Goal: Task Accomplishment & Management: Use online tool/utility

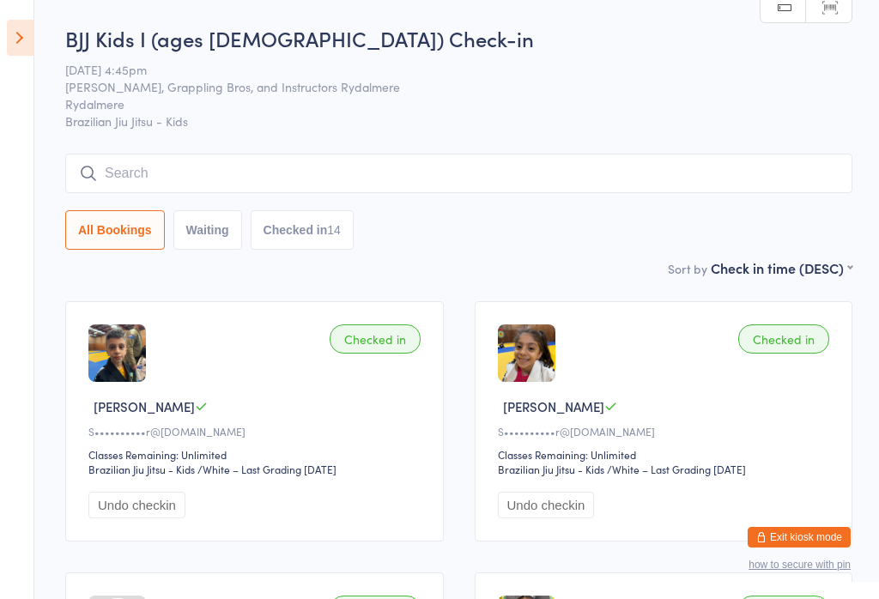
click at [7, 46] on icon at bounding box center [20, 38] width 27 height 36
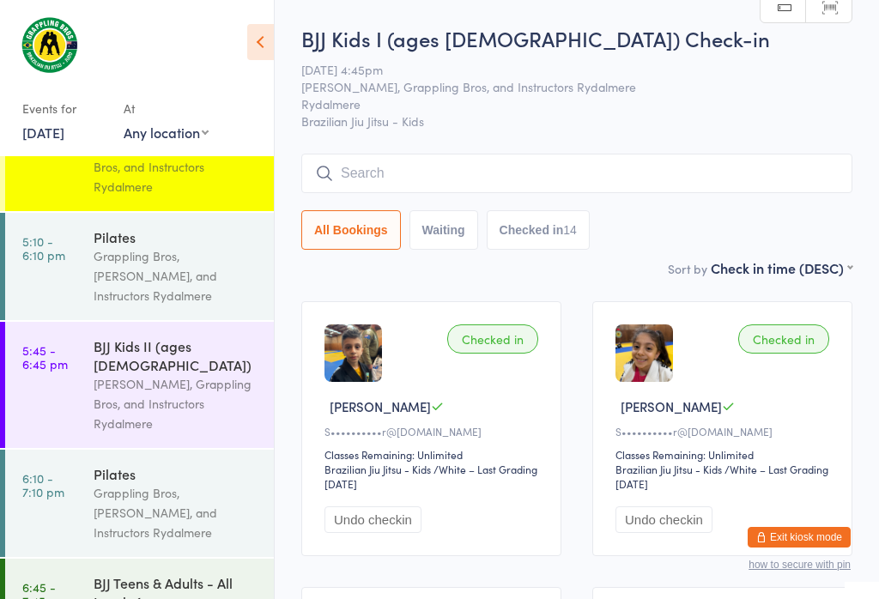
scroll to position [331, 0]
click at [222, 375] on div "[PERSON_NAME], Grappling Bros, and Instructors Rydalmere" at bounding box center [177, 404] width 166 height 59
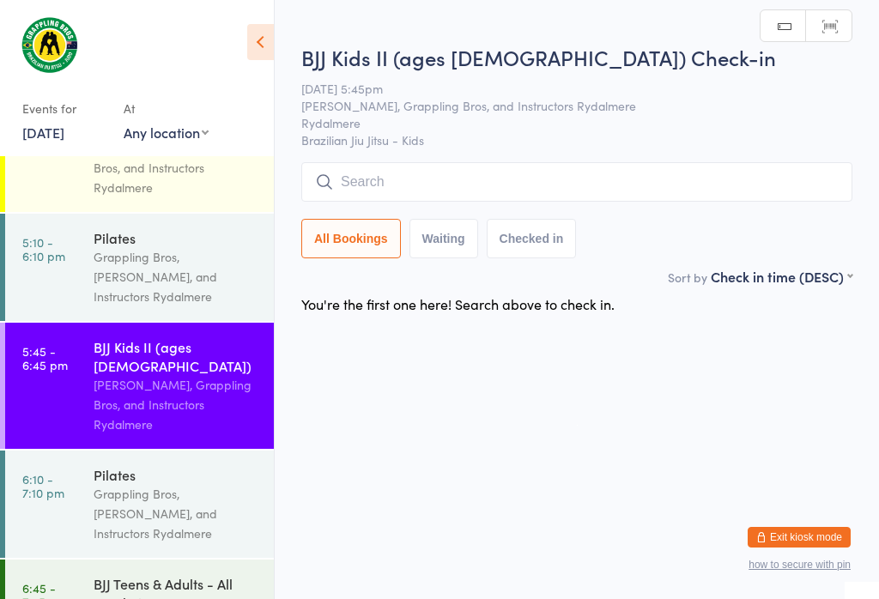
click at [785, 179] on input "search" at bounding box center [576, 181] width 551 height 39
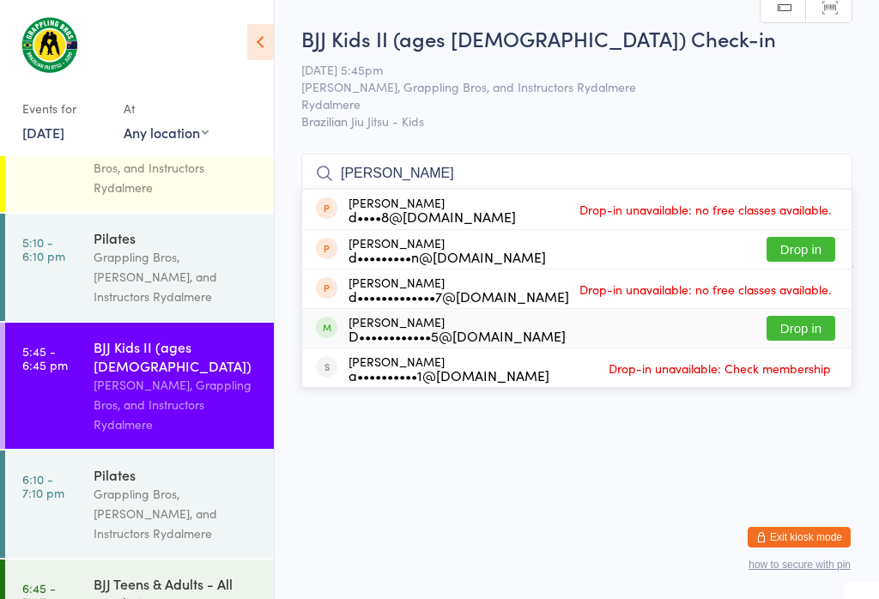
type input "[PERSON_NAME]"
click at [806, 316] on button "Drop in" at bounding box center [801, 328] width 69 height 25
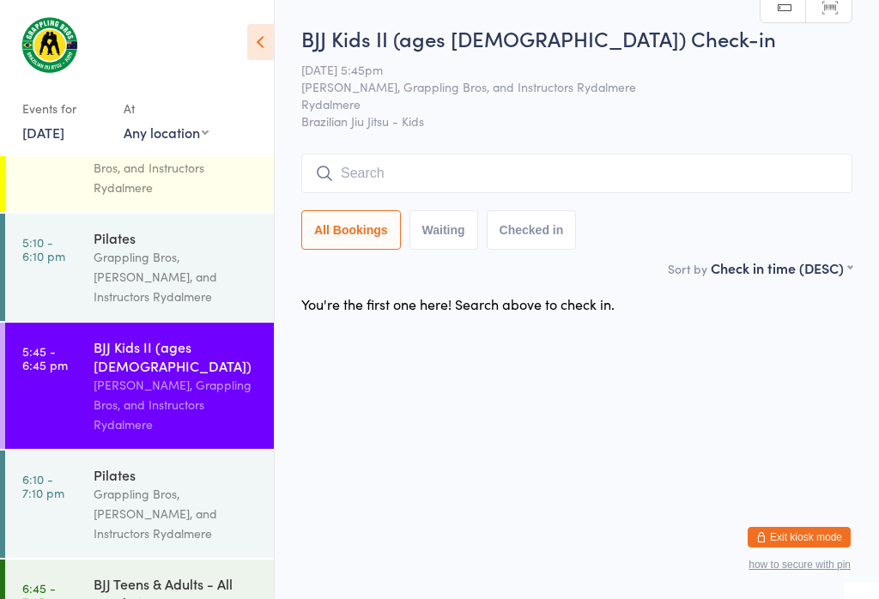
scroll to position [0, 0]
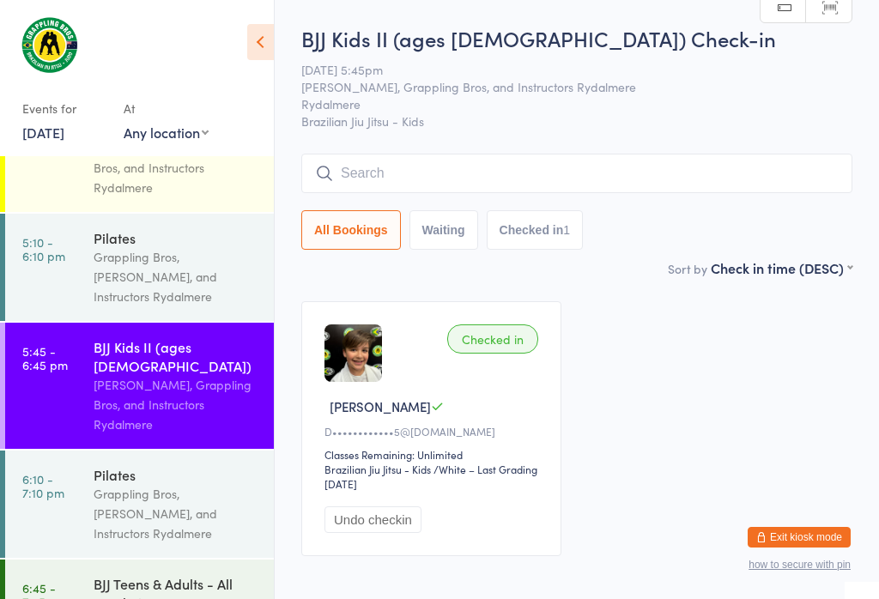
click at [562, 157] on input "search" at bounding box center [576, 173] width 551 height 39
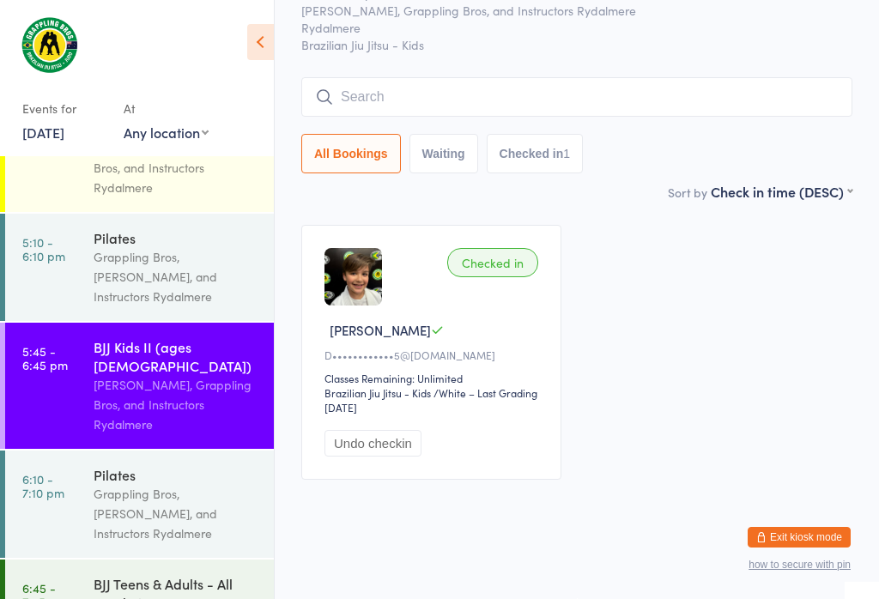
scroll to position [155, 0]
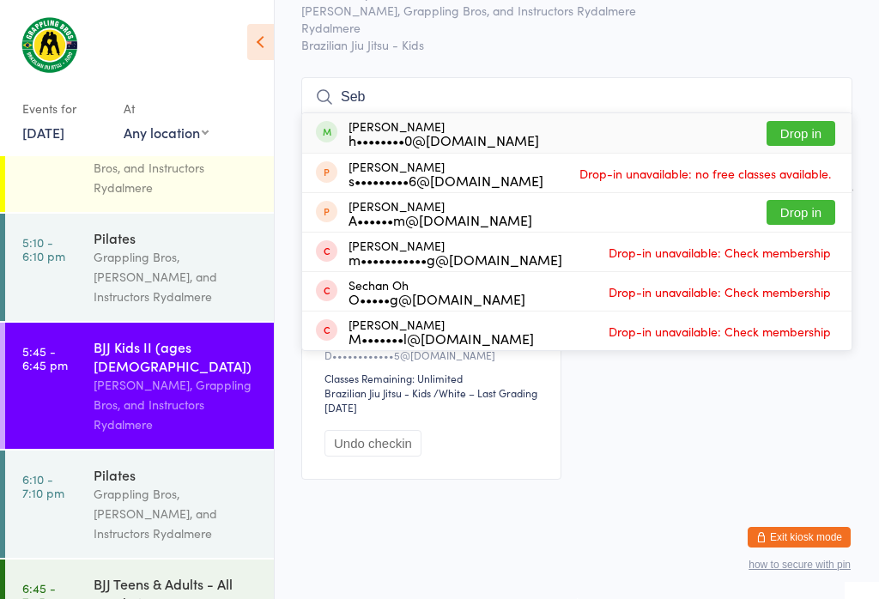
type input "Seb"
click at [791, 121] on button "Drop in" at bounding box center [801, 133] width 69 height 25
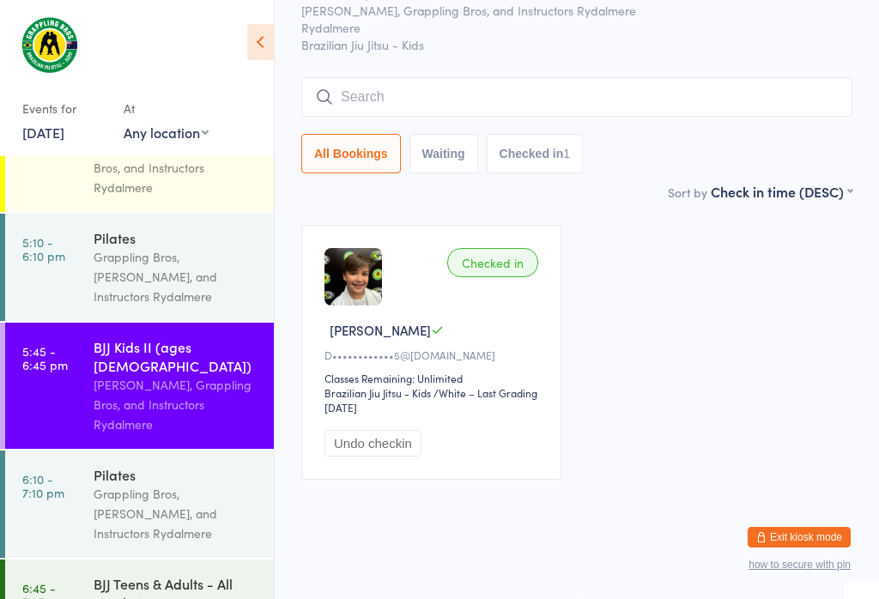
scroll to position [92, 0]
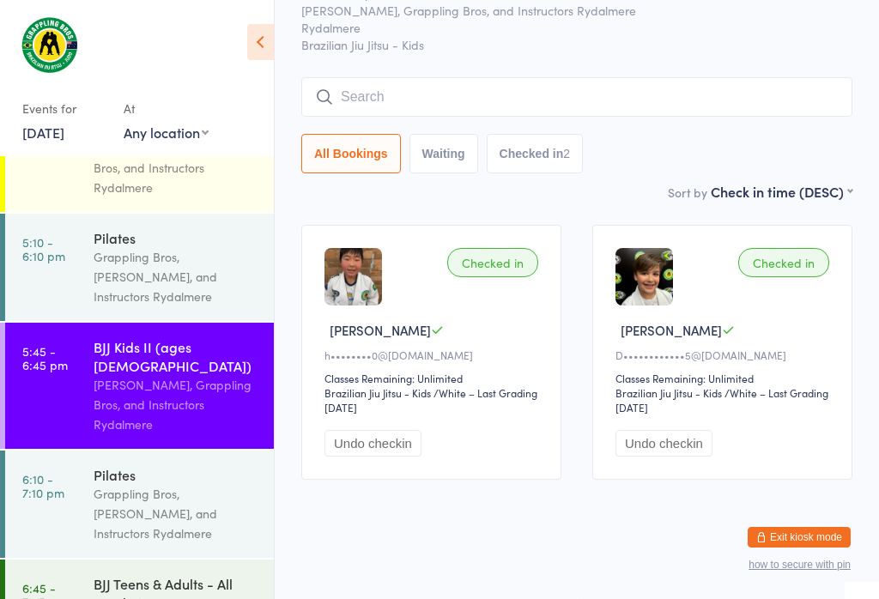
click at [432, 77] on input "search" at bounding box center [576, 96] width 551 height 39
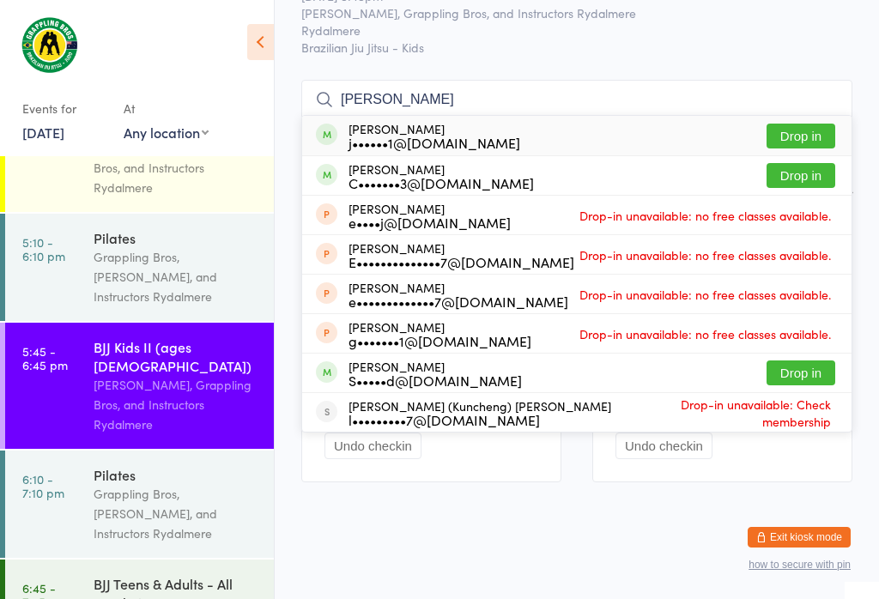
scroll to position [21, 0]
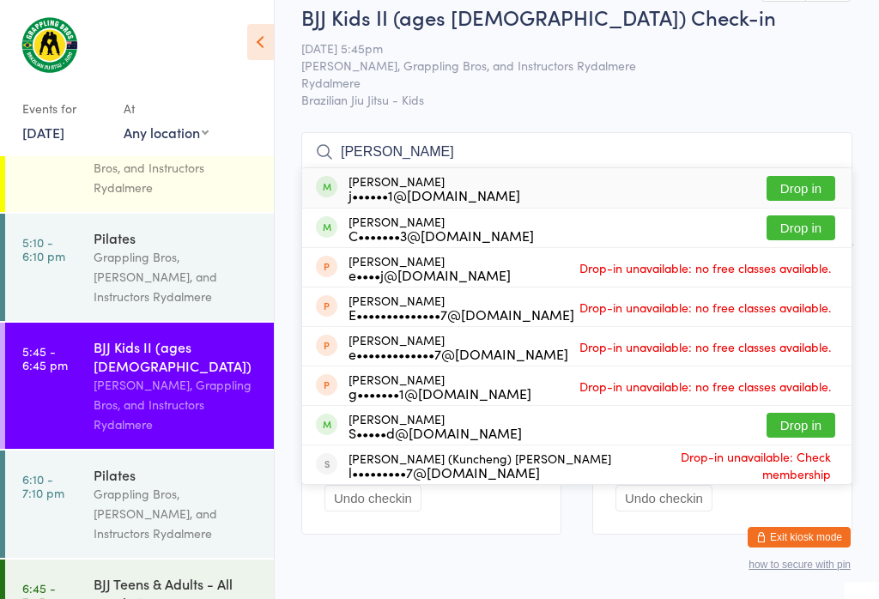
type input "[PERSON_NAME]"
click at [792, 191] on button "Drop in" at bounding box center [801, 188] width 69 height 25
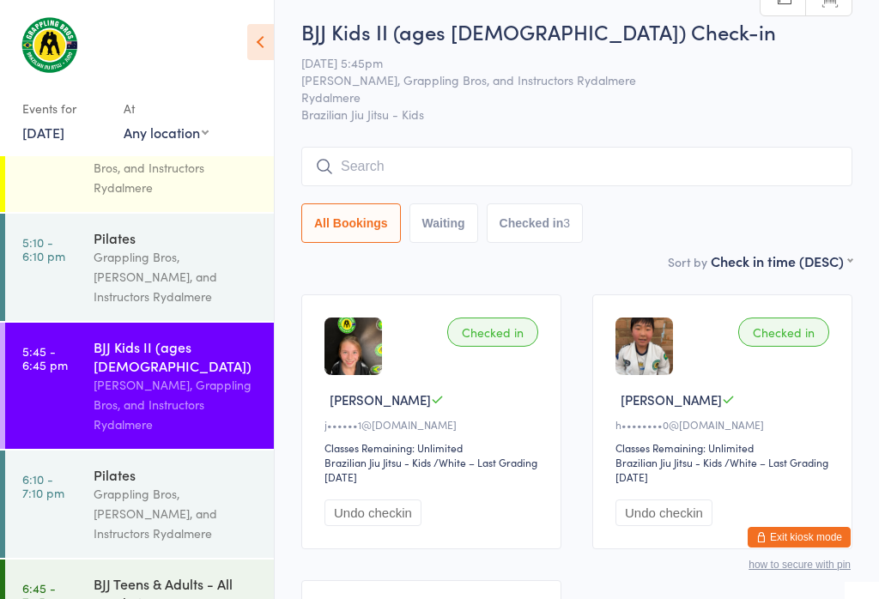
scroll to position [26, 0]
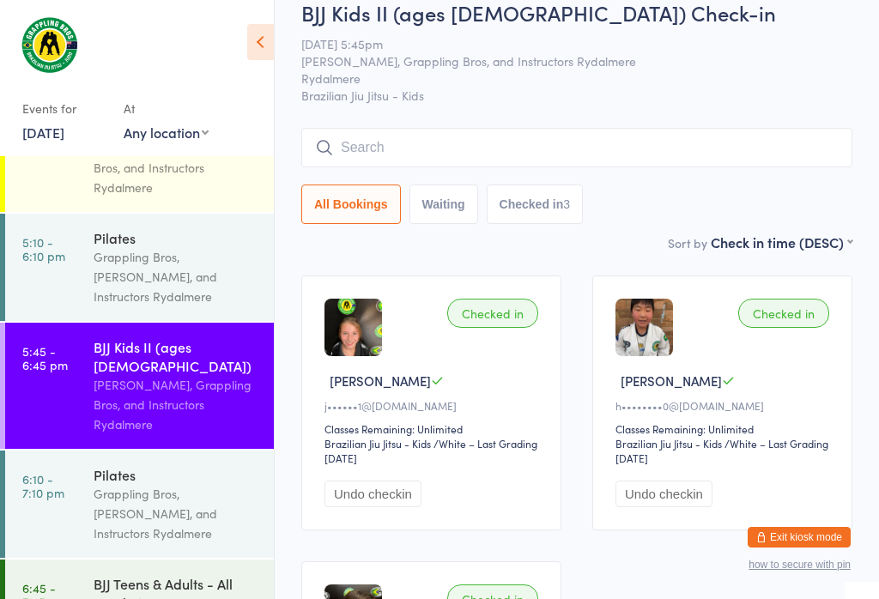
click at [498, 136] on input "search" at bounding box center [576, 147] width 551 height 39
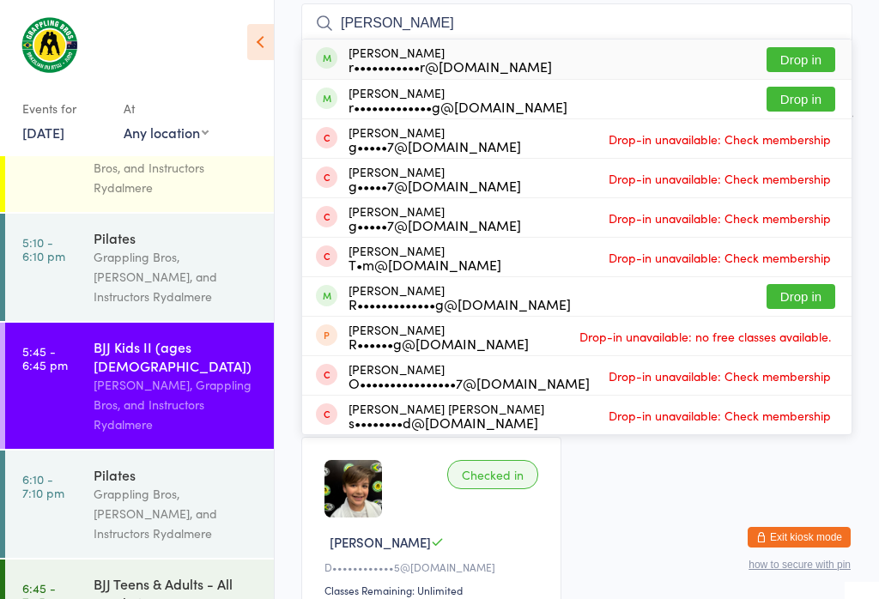
scroll to position [147, 0]
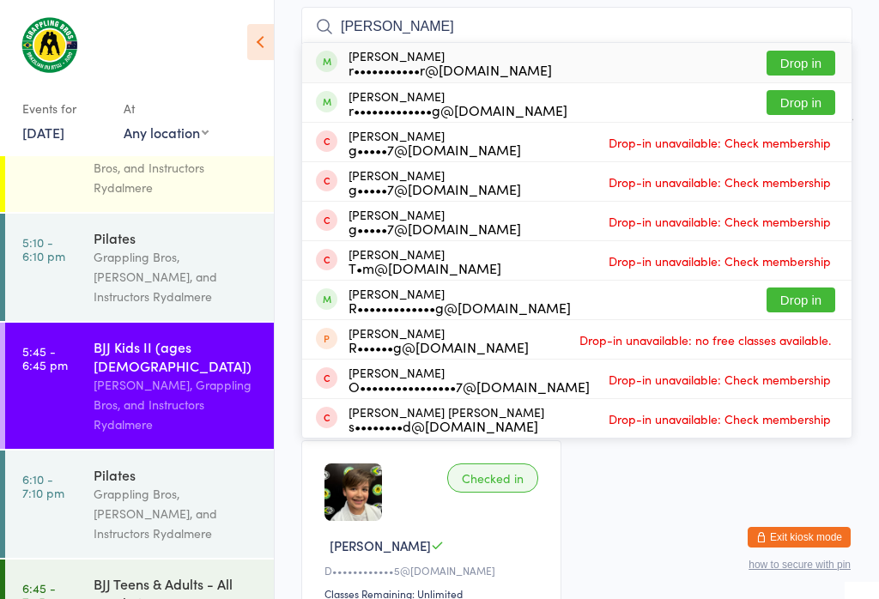
type input "[PERSON_NAME]"
click at [799, 64] on button "Drop in" at bounding box center [801, 63] width 69 height 25
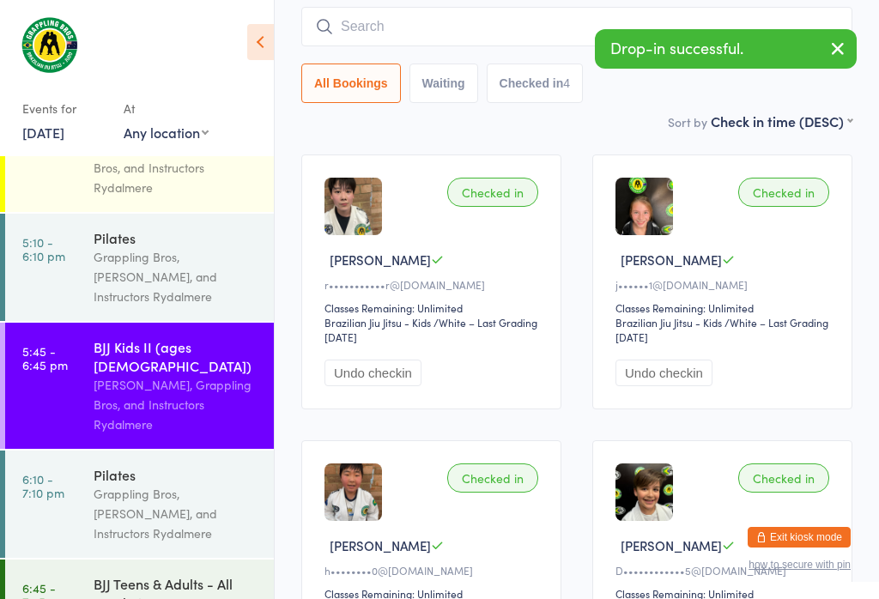
click at [426, 27] on input "search" at bounding box center [576, 26] width 551 height 39
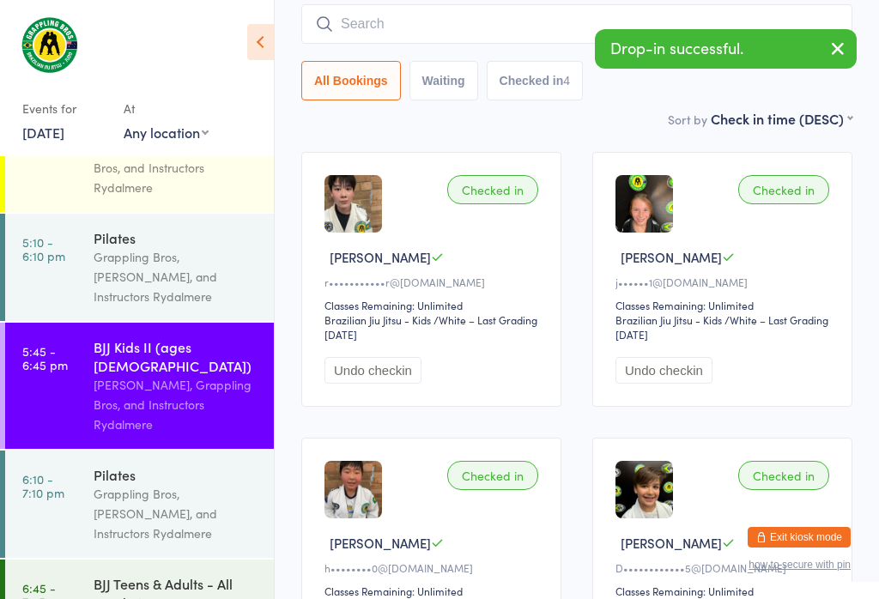
scroll to position [155, 0]
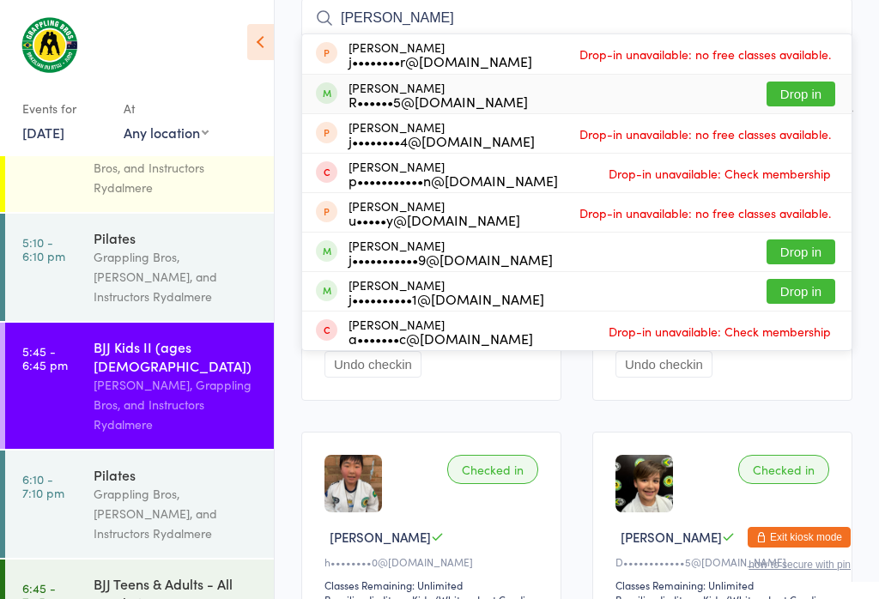
type input "[PERSON_NAME]"
click at [798, 83] on button "Drop in" at bounding box center [801, 94] width 69 height 25
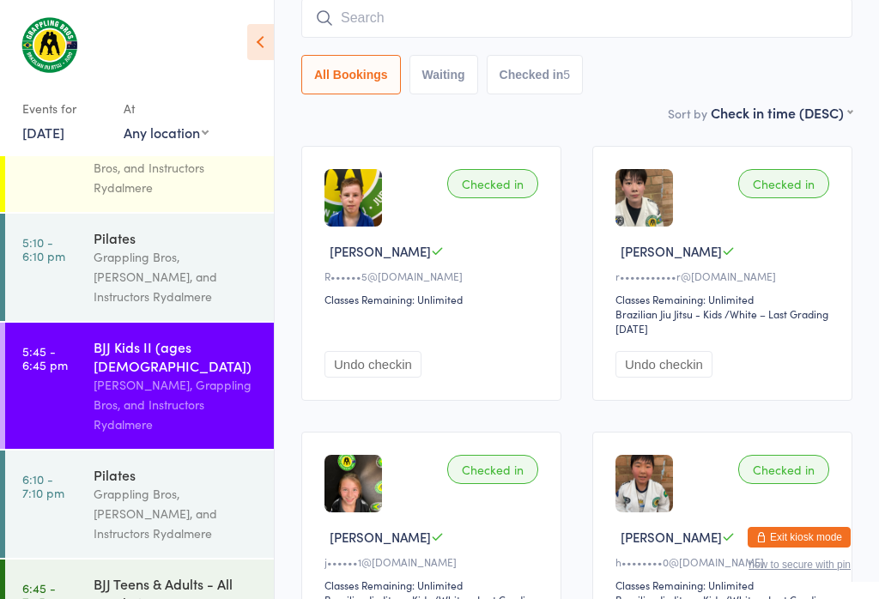
click at [515, 21] on input "search" at bounding box center [576, 17] width 551 height 39
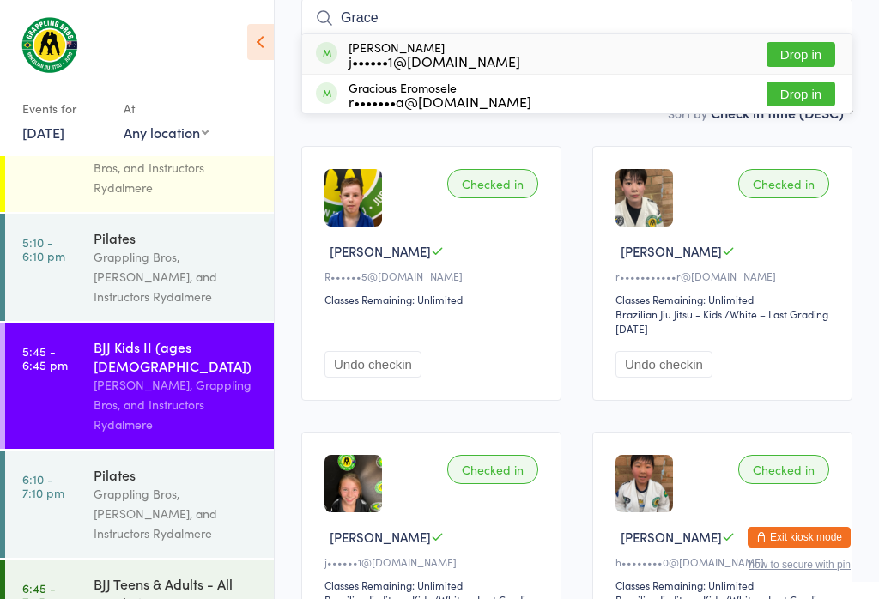
type input "Grace"
click at [806, 46] on button "Drop in" at bounding box center [801, 54] width 69 height 25
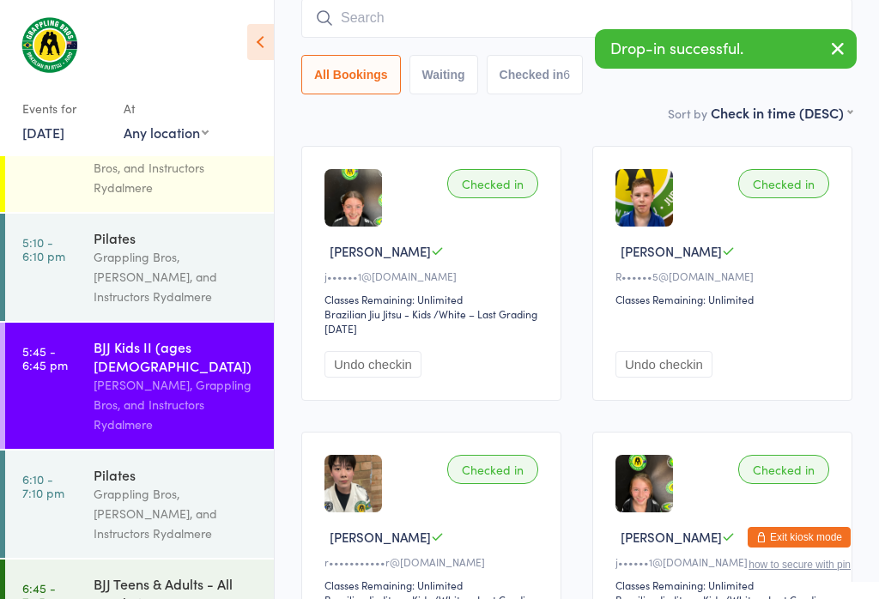
click at [458, 28] on input "search" at bounding box center [576, 17] width 551 height 39
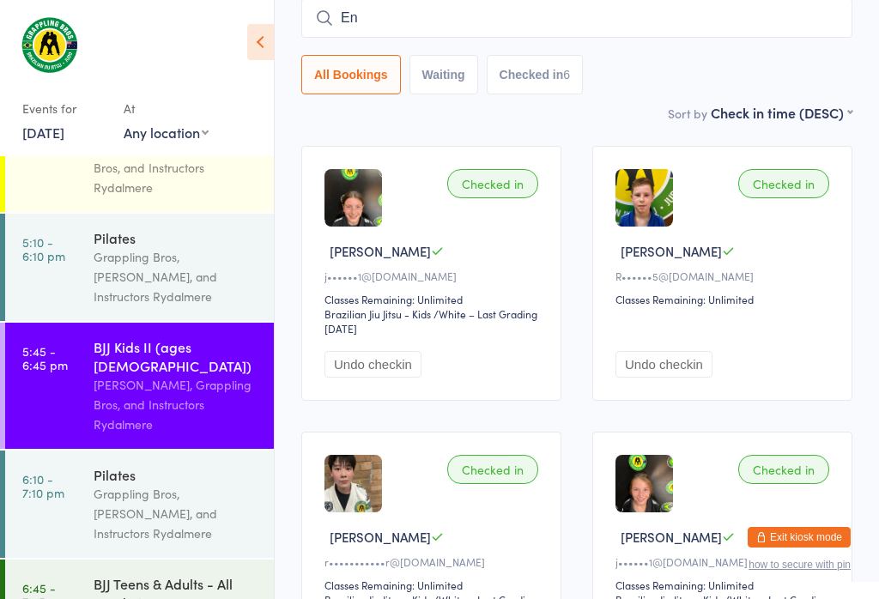
type input "E"
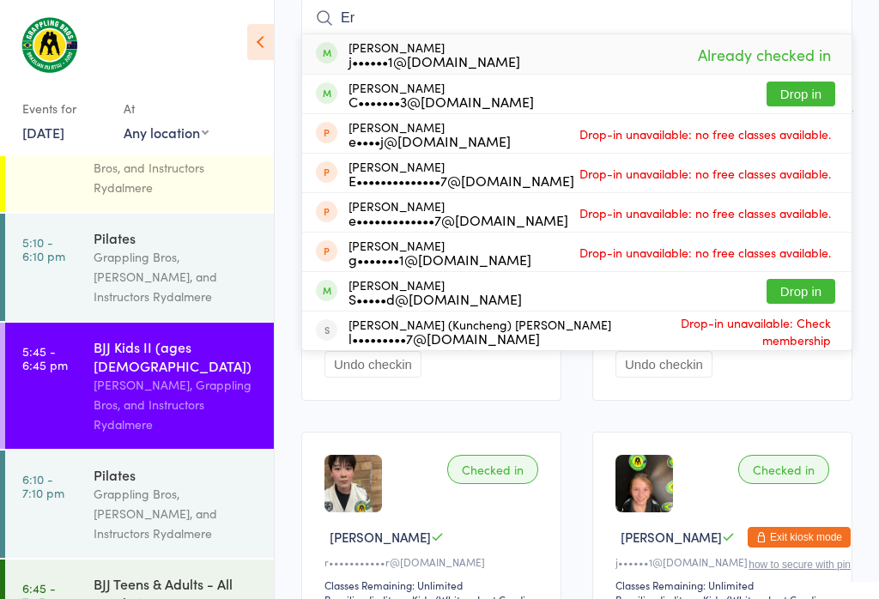
type input "E"
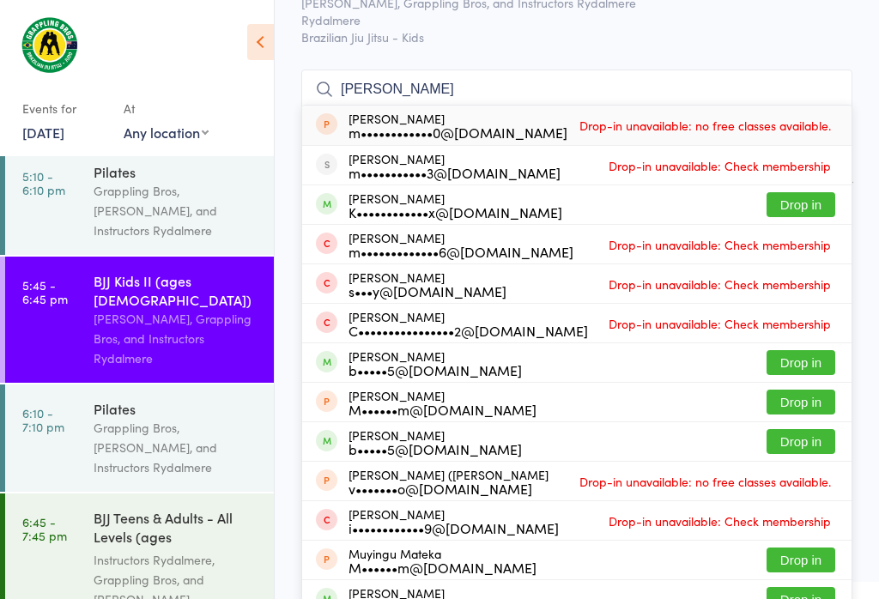
scroll to position [83, 0]
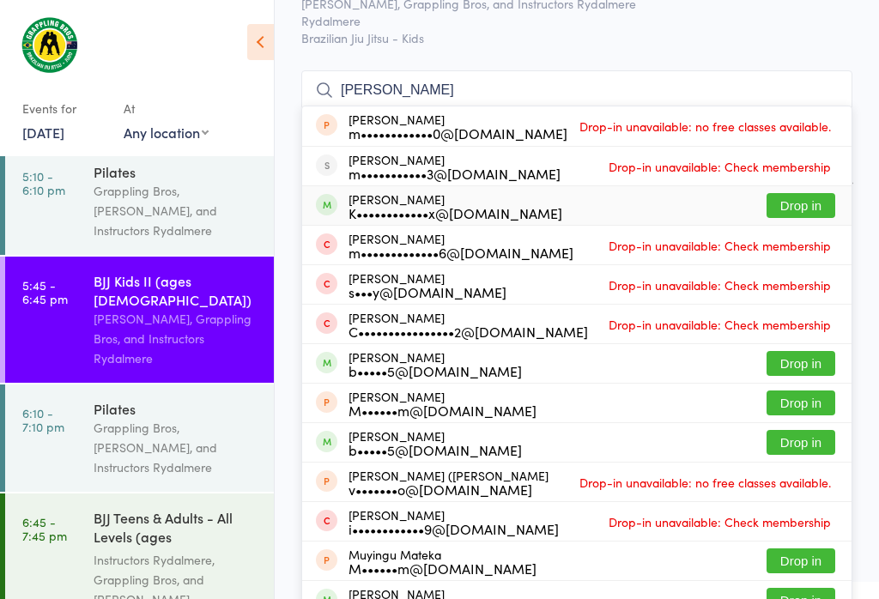
type input "[PERSON_NAME]"
click at [802, 188] on div "[PERSON_NAME] K••••••••••••x@[DOMAIN_NAME] Drop in" at bounding box center [576, 205] width 549 height 39
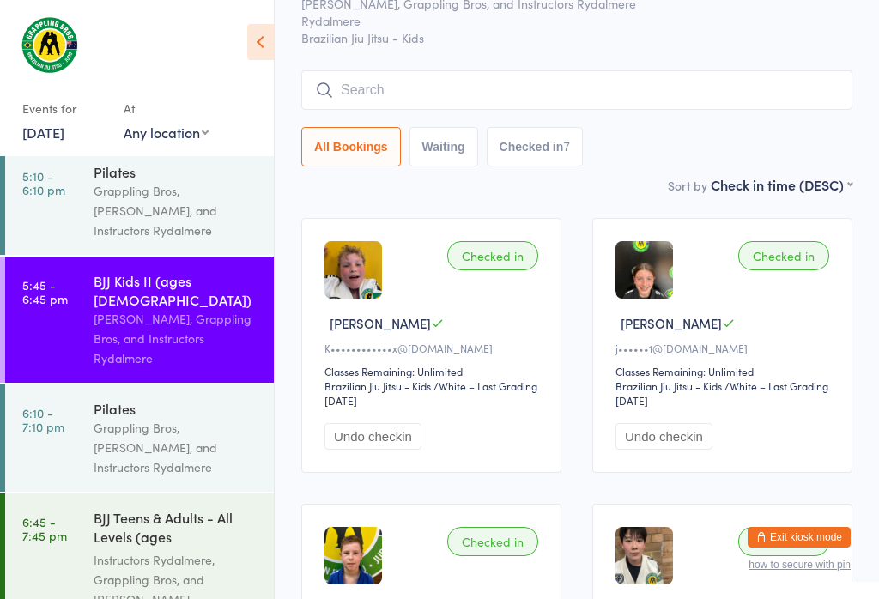
click at [787, 72] on input "search" at bounding box center [576, 89] width 551 height 39
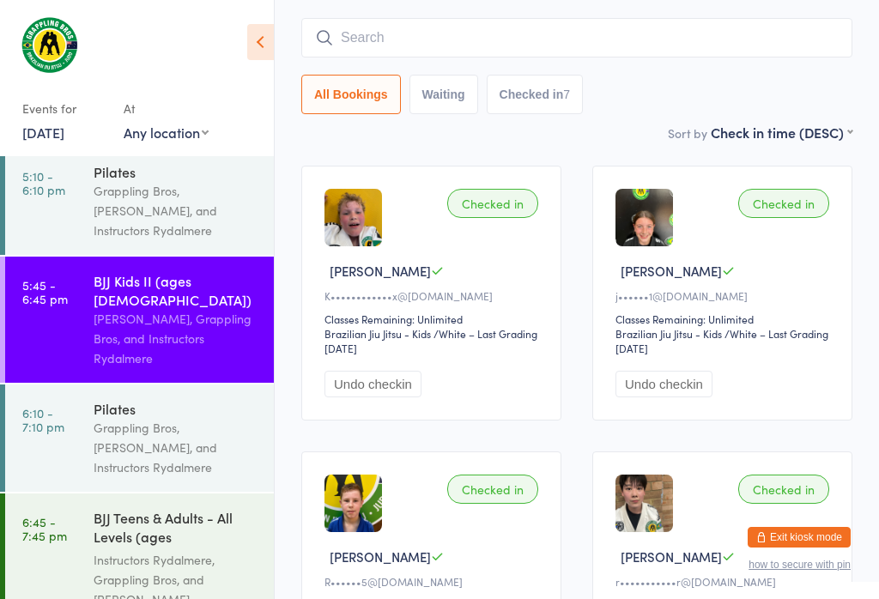
scroll to position [155, 0]
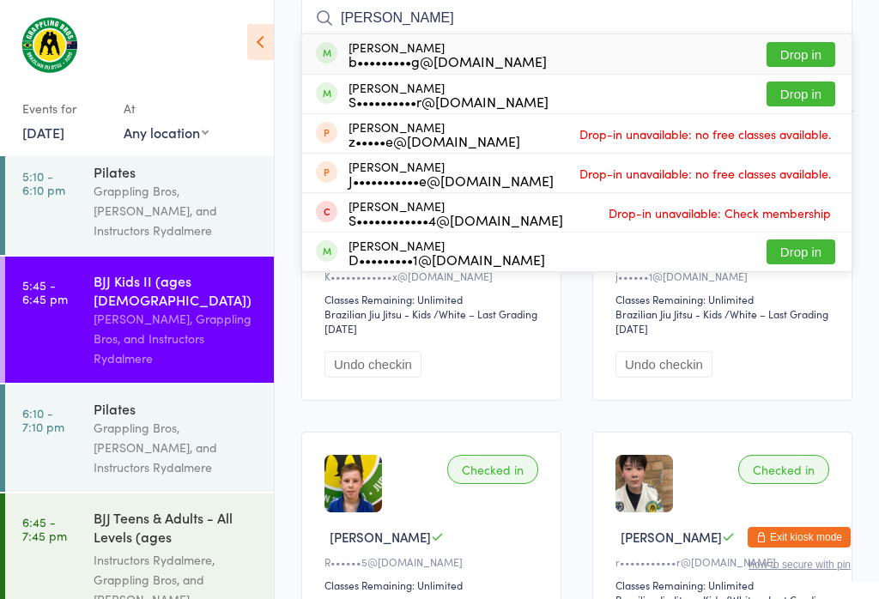
type input "[PERSON_NAME]"
click at [804, 45] on button "Drop in" at bounding box center [801, 54] width 69 height 25
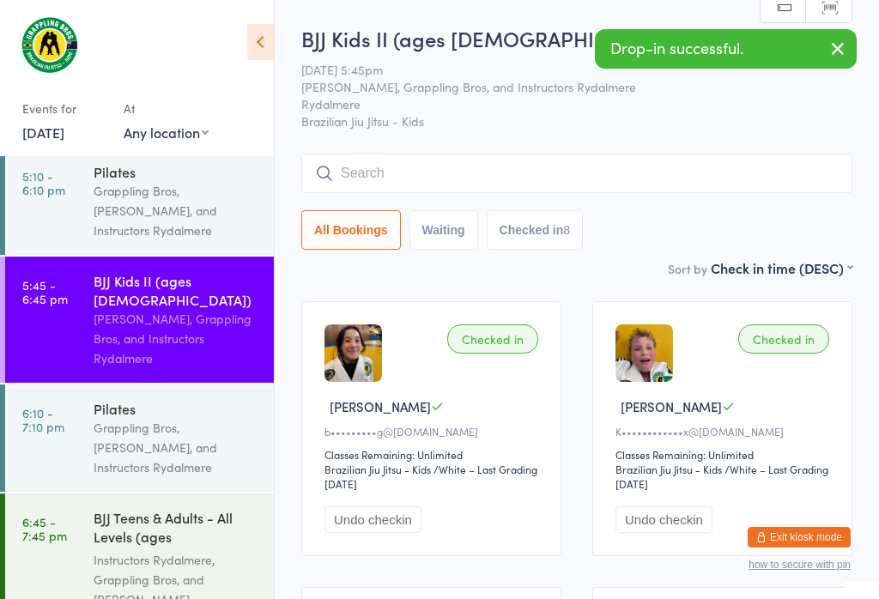
scroll to position [0, 0]
click at [464, 165] on input "search" at bounding box center [576, 173] width 551 height 39
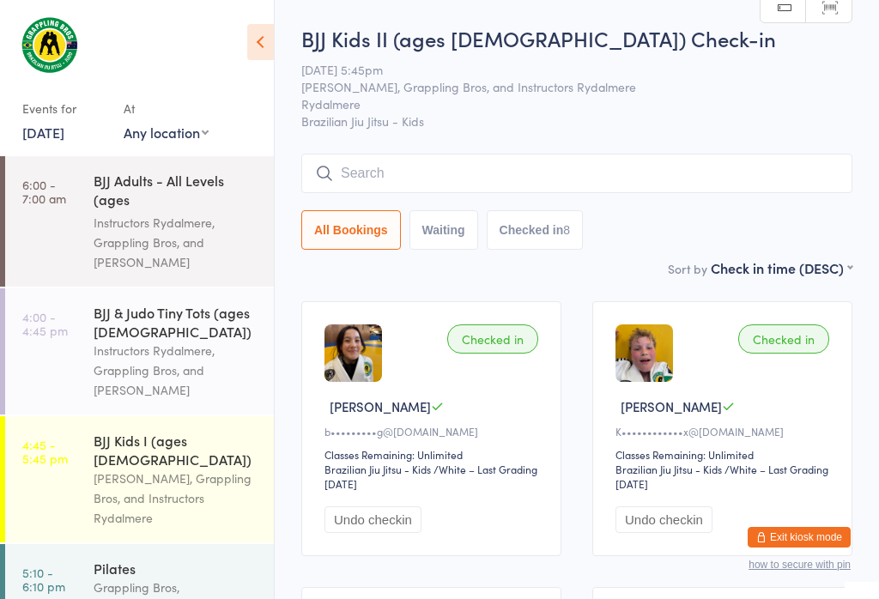
click at [70, 191] on link "6:00 - 7:00 am BJJ Adults - All Levels (ages [DEMOGRAPHIC_DATA]+) Instructors R…" at bounding box center [139, 221] width 269 height 130
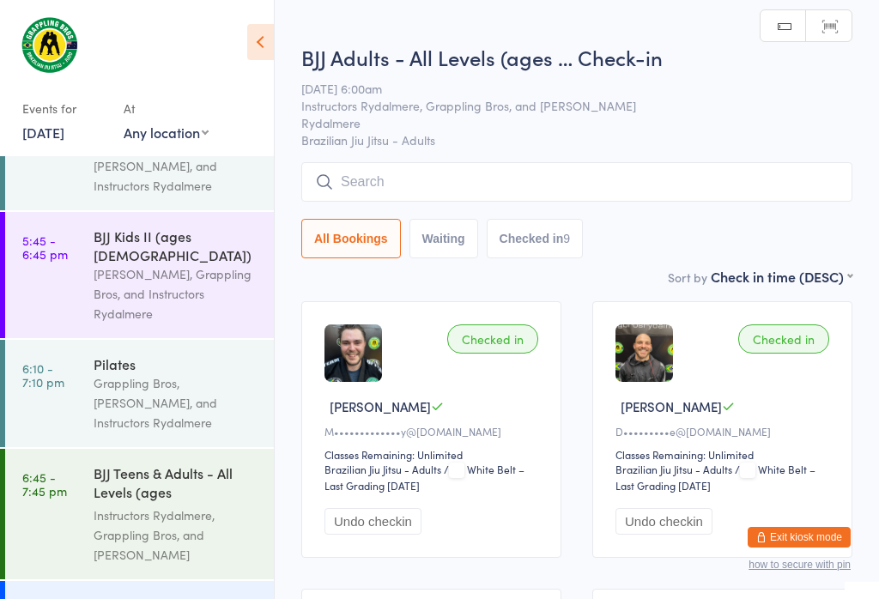
scroll to position [442, 0]
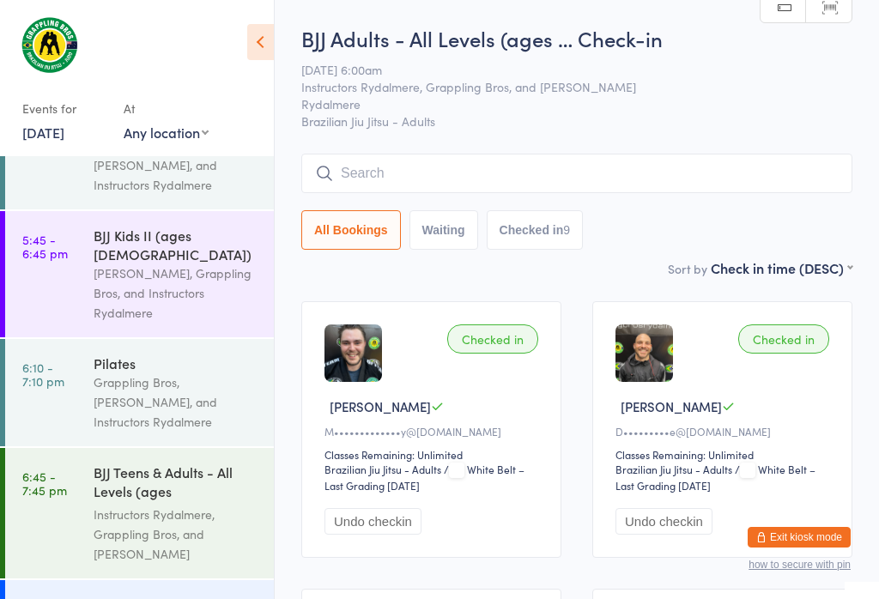
click at [79, 229] on link "5:45 - 6:45 pm BJJ Kids II (ages [DEMOGRAPHIC_DATA]) [PERSON_NAME], Grappling B…" at bounding box center [139, 274] width 269 height 126
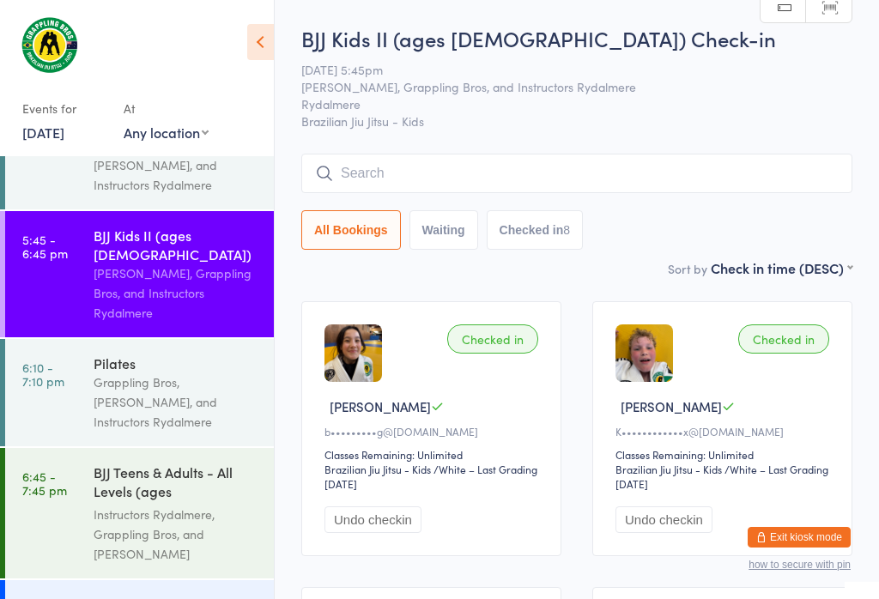
click at [520, 158] on input "search" at bounding box center [576, 173] width 551 height 39
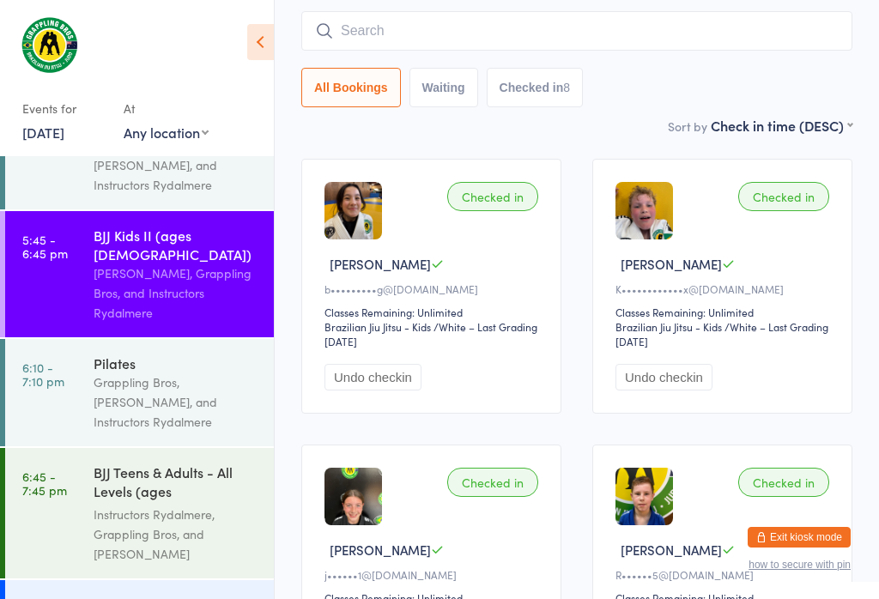
scroll to position [155, 0]
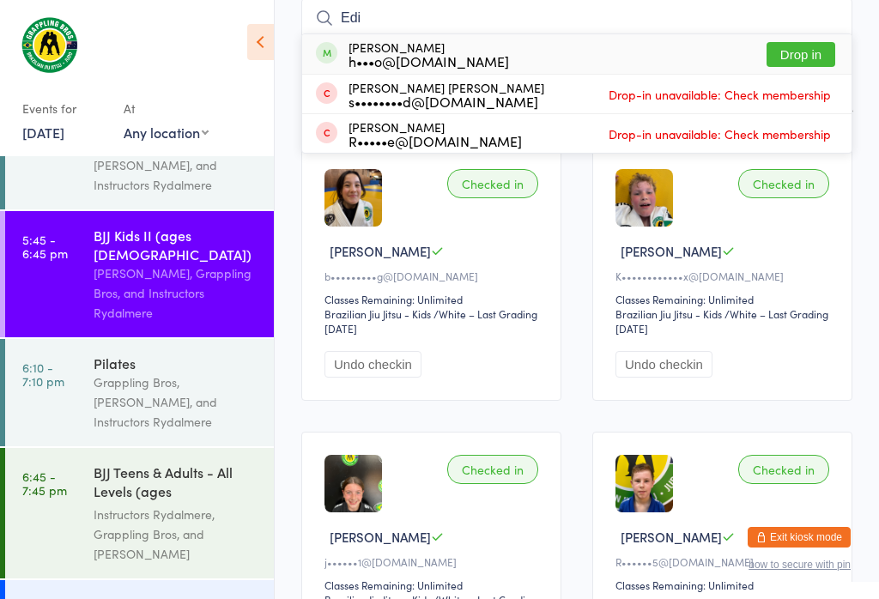
type input "Edi"
click at [818, 54] on button "Drop in" at bounding box center [801, 54] width 69 height 25
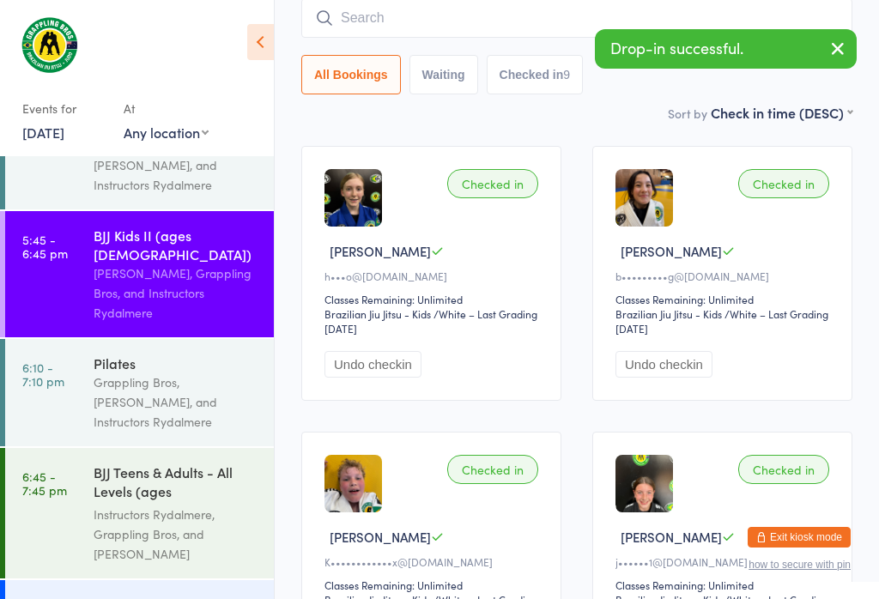
click at [504, 13] on input "search" at bounding box center [576, 17] width 551 height 39
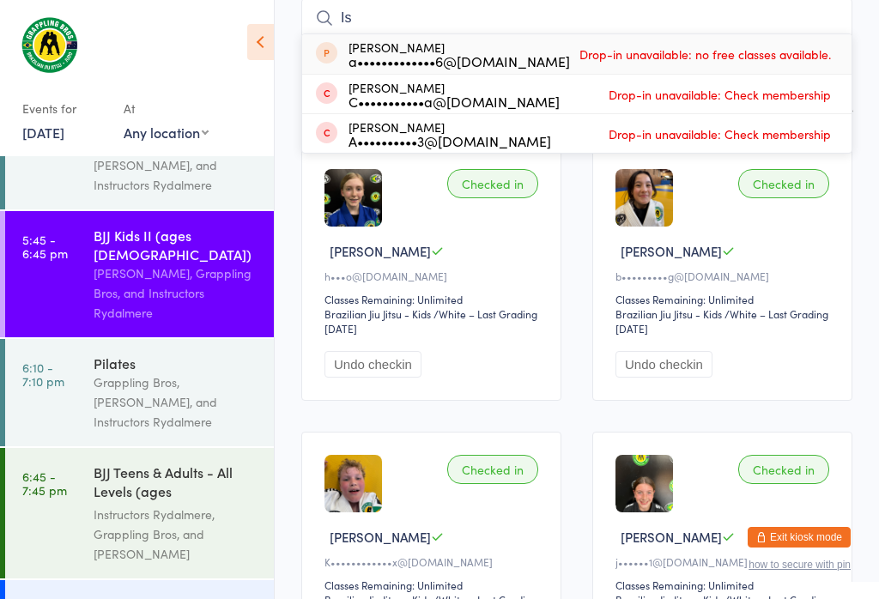
type input "I"
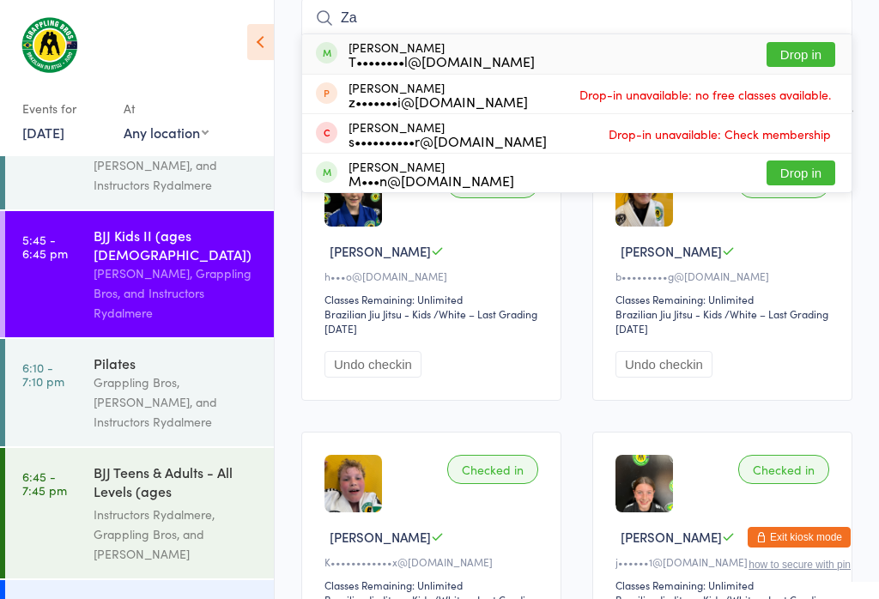
type input "Za"
click at [785, 42] on button "Drop in" at bounding box center [801, 54] width 69 height 25
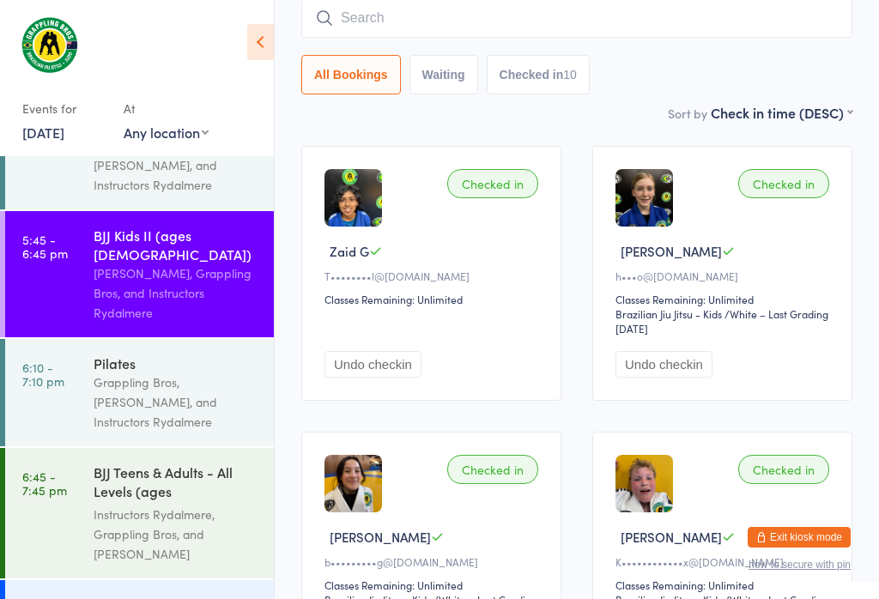
click at [567, 15] on input "search" at bounding box center [576, 17] width 551 height 39
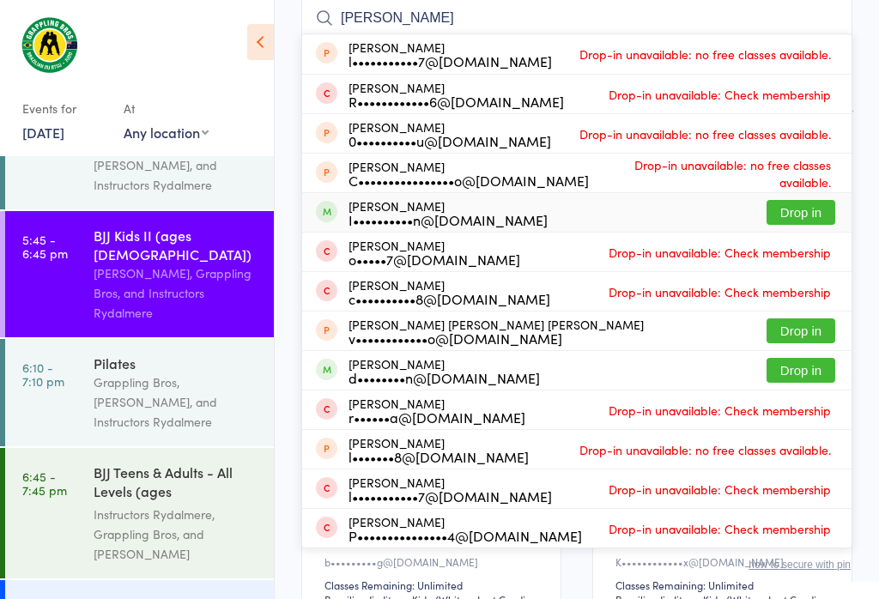
type input "[PERSON_NAME]"
click at [816, 202] on button "Drop in" at bounding box center [801, 212] width 69 height 25
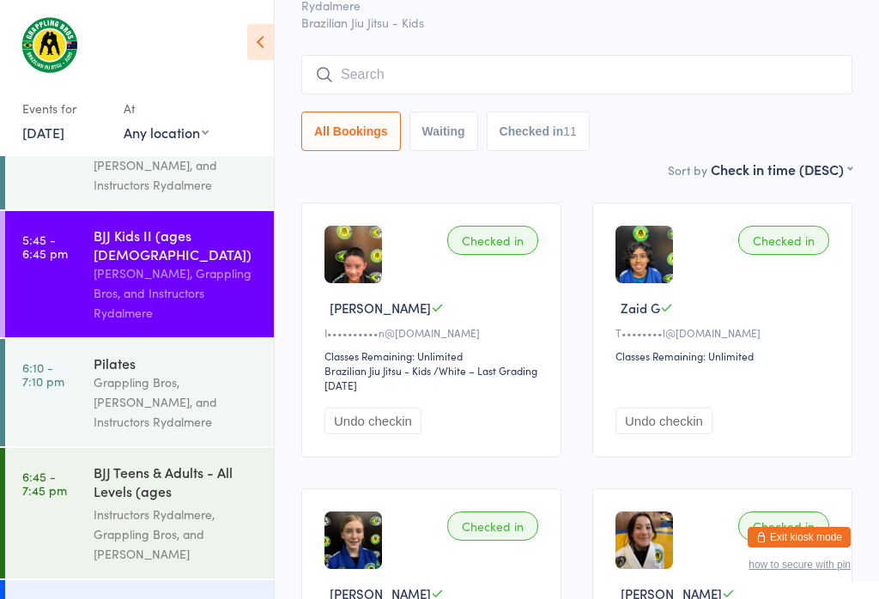
click at [399, 79] on input "search" at bounding box center [576, 74] width 551 height 39
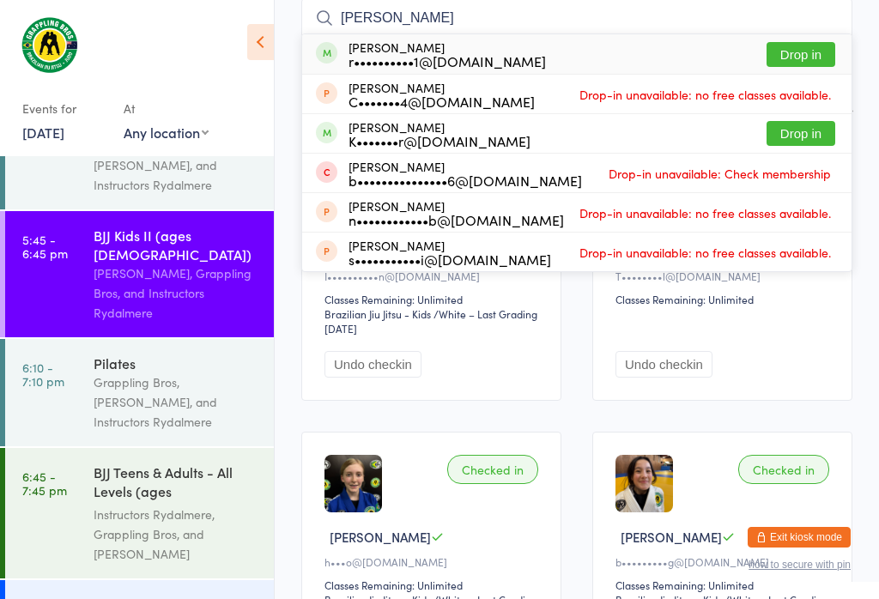
type input "[PERSON_NAME]"
click at [811, 52] on button "Drop in" at bounding box center [801, 54] width 69 height 25
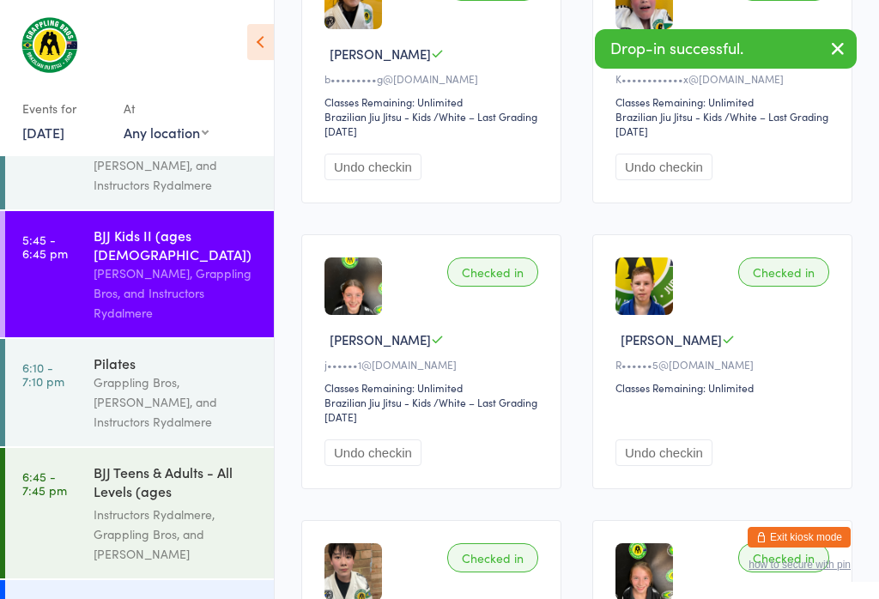
scroll to position [926, 0]
